Goal: Information Seeking & Learning: Learn about a topic

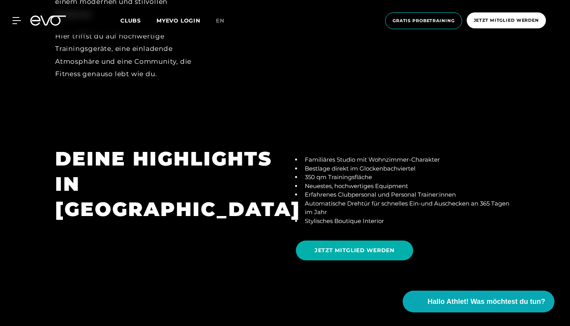
scroll to position [1419, 0]
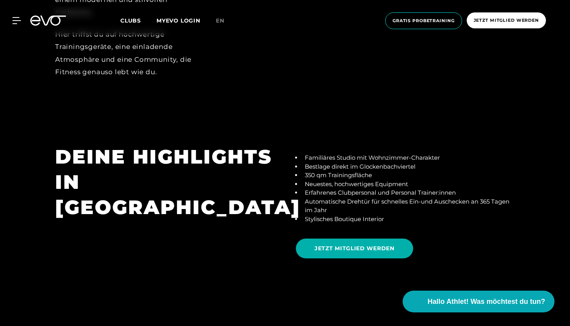
drag, startPoint x: 312, startPoint y: 141, endPoint x: 338, endPoint y: 186, distance: 51.7
click at [334, 181] on ul "Familiäres Studio mit Wohnzimmer-Charakter Bestlage direkt im Glockenbachvierte…" at bounding box center [405, 188] width 219 height 70
click at [339, 197] on li "Automatische Drehtür für schnelles Ein-und Auschecken an 365 Tagen im Jahr" at bounding box center [408, 205] width 213 height 17
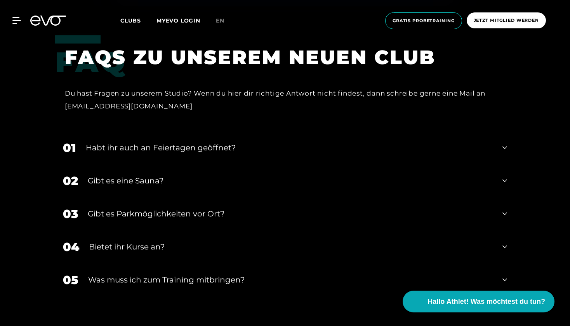
scroll to position [2442, 0]
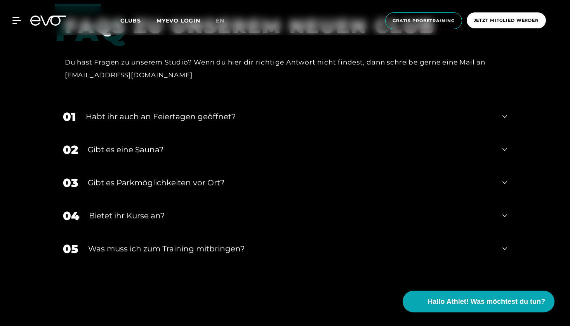
click at [136, 144] on div "Gibt es eine Sauna?" at bounding box center [290, 150] width 405 height 12
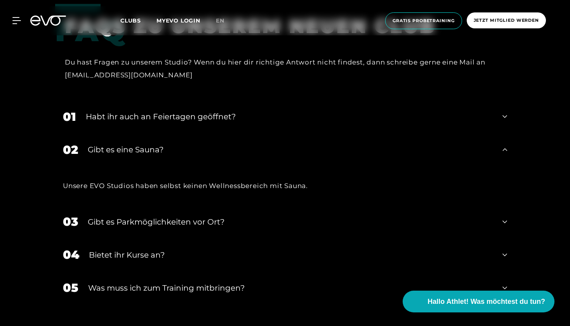
click at [136, 144] on div "Gibt es eine Sauna?" at bounding box center [290, 150] width 405 height 12
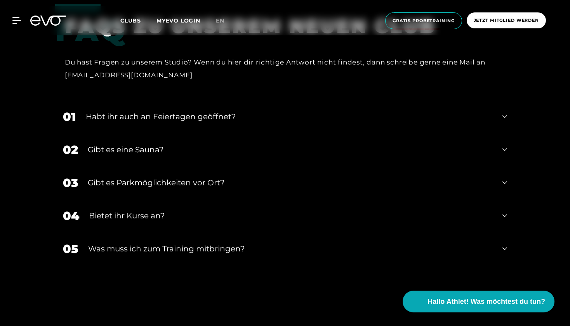
click at [172, 243] on div "Was muss ich zum Training mitbringen?" at bounding box center [290, 249] width 405 height 12
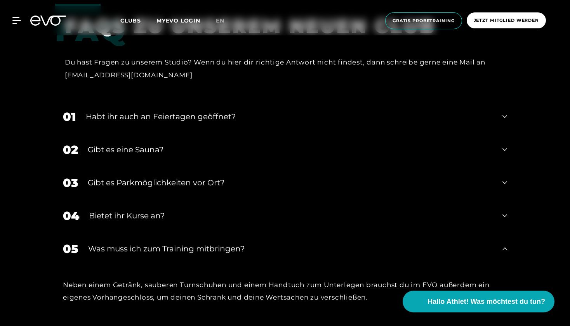
click at [143, 210] on div "Bietet ihr Kurse an?" at bounding box center [291, 216] width 404 height 12
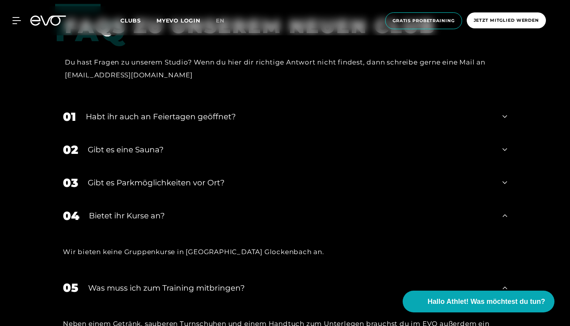
click at [143, 210] on div "Bietet ihr Kurse an?" at bounding box center [291, 216] width 404 height 12
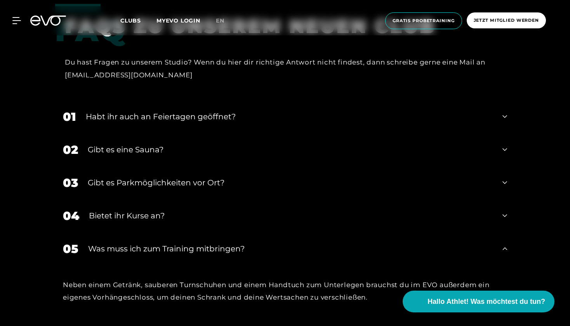
click at [151, 207] on div "04 Bietet ihr [DEMOGRAPHIC_DATA]?" at bounding box center [285, 215] width 460 height 33
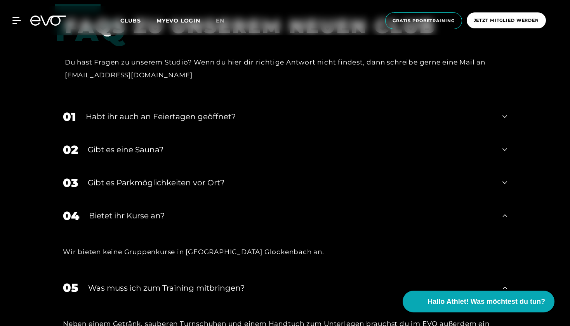
click at [151, 207] on div "04 Bietet ihr [DEMOGRAPHIC_DATA]?" at bounding box center [285, 215] width 460 height 33
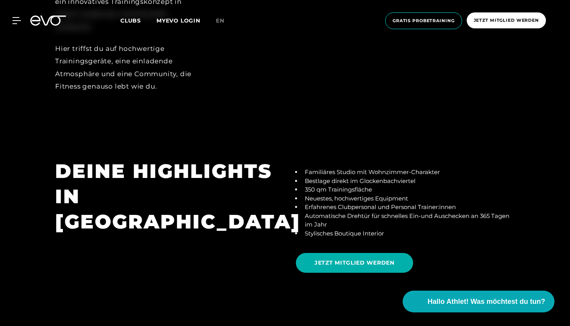
scroll to position [1392, 0]
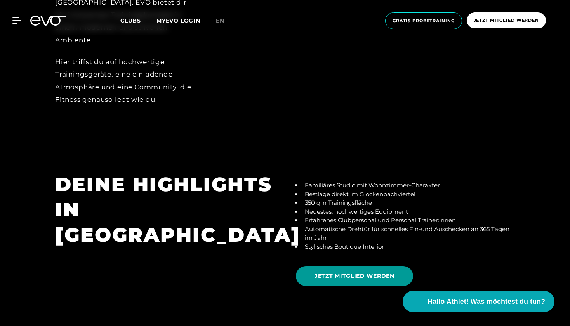
drag, startPoint x: 313, startPoint y: 198, endPoint x: 329, endPoint y: 259, distance: 63.4
click at [329, 254] on div "Familiäres Studio mit Wohnzimmer-Charakter Bestlage direkt im Glockenbachvierte…" at bounding box center [405, 232] width 241 height 120
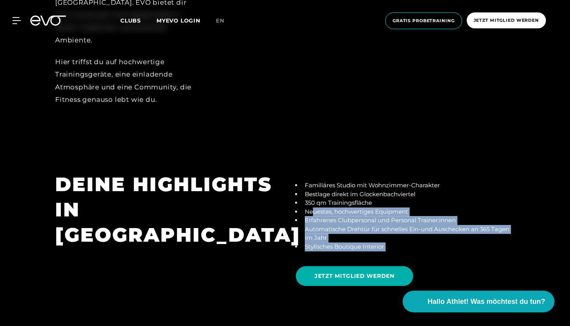
click at [339, 242] on li "Stylisches Boutique Interior" at bounding box center [408, 246] width 213 height 9
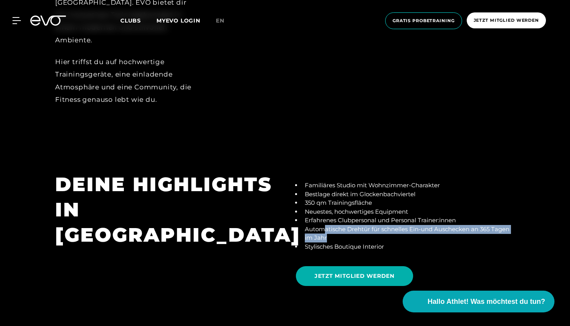
drag, startPoint x: 339, startPoint y: 222, endPoint x: 326, endPoint y: 213, distance: 15.6
click at [326, 225] on li "Automatische Drehtür für schnelles Ein-und Auschecken an 365 Tagen im Jahr" at bounding box center [408, 233] width 213 height 17
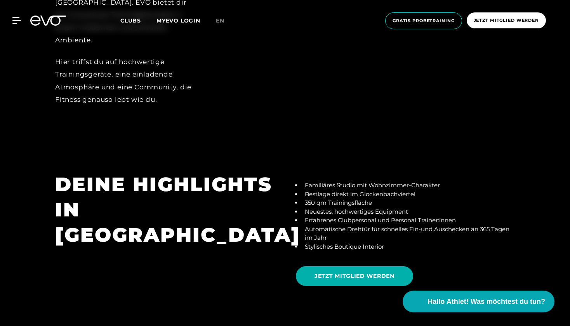
click at [339, 181] on li "Familiäres Studio mit Wohnzimmer-Charakter" at bounding box center [408, 185] width 213 height 9
drag, startPoint x: 320, startPoint y: 197, endPoint x: 328, endPoint y: 203, distance: 10.8
click at [328, 204] on ul "Familiäres Studio mit Wohnzimmer-Charakter Bestlage direkt im Glockenbachvierte…" at bounding box center [405, 216] width 219 height 70
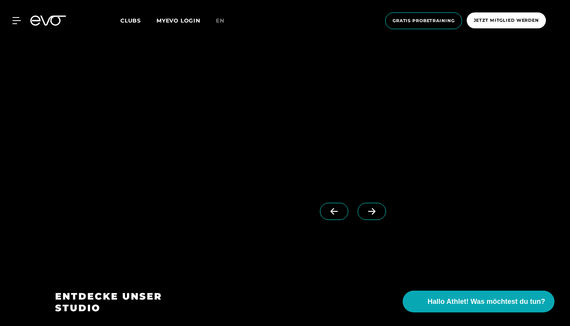
scroll to position [801, 0]
